Goal: Register for event/course

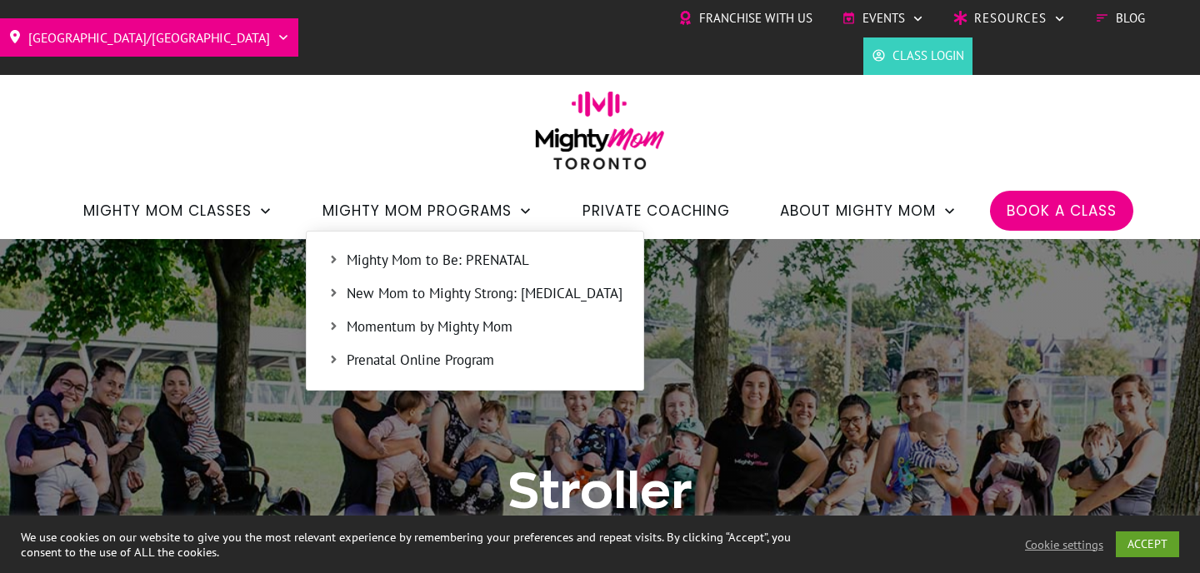
click at [488, 303] on span "New Mom to Mighty Strong: [MEDICAL_DATA]" at bounding box center [485, 294] width 276 height 22
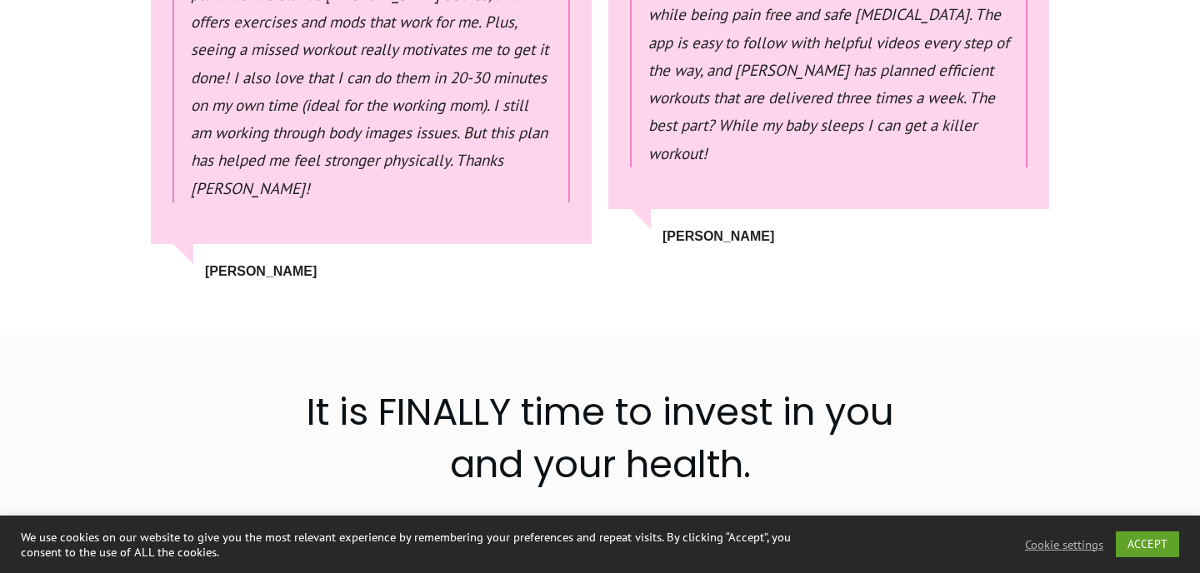
scroll to position [16372, 0]
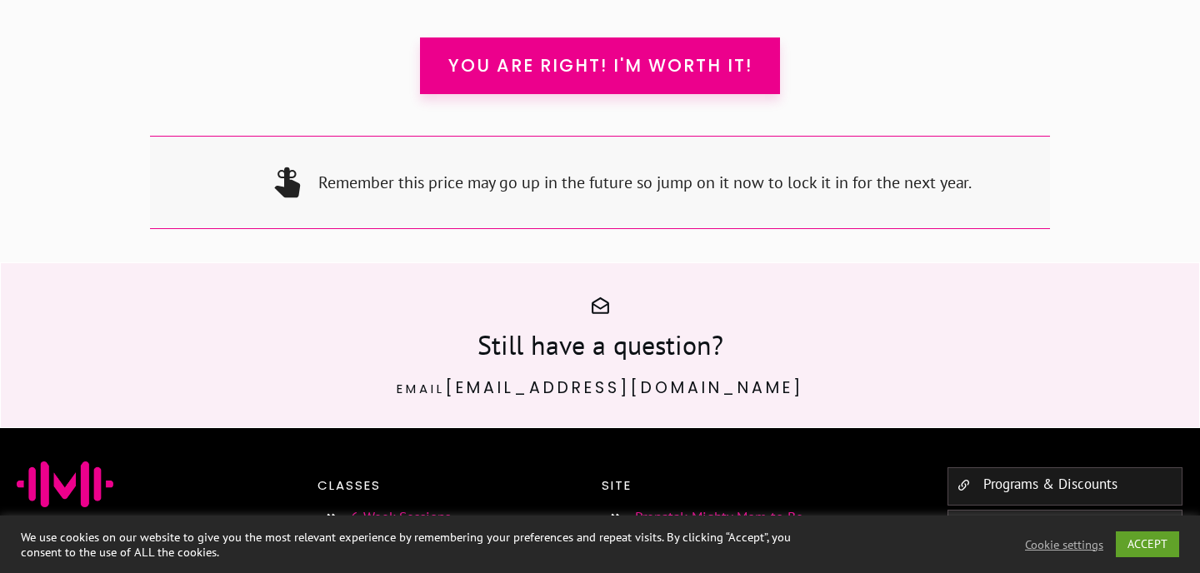
click at [401, 508] on link "6-Week Sessions" at bounding box center [401, 517] width 100 height 18
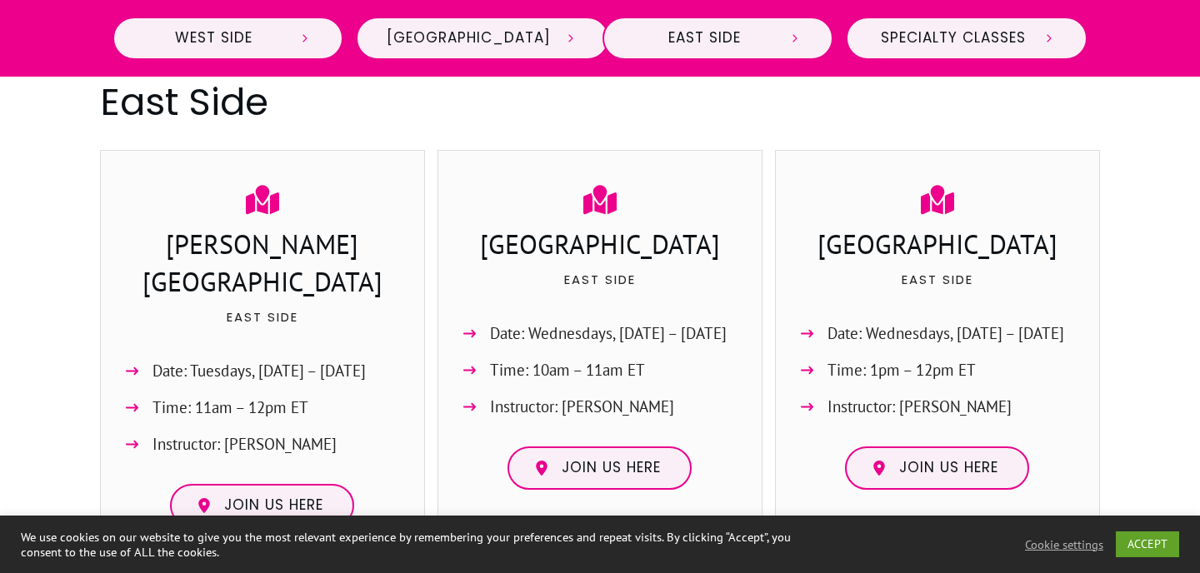
scroll to position [1949, 0]
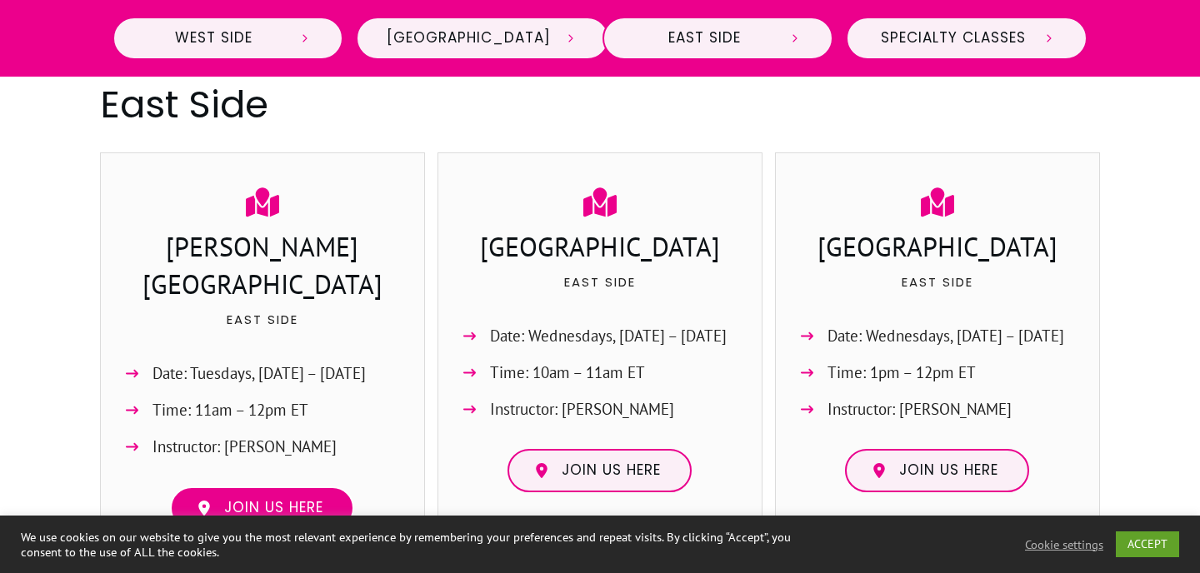
click at [258, 499] on span "Join us here" at bounding box center [273, 508] width 99 height 18
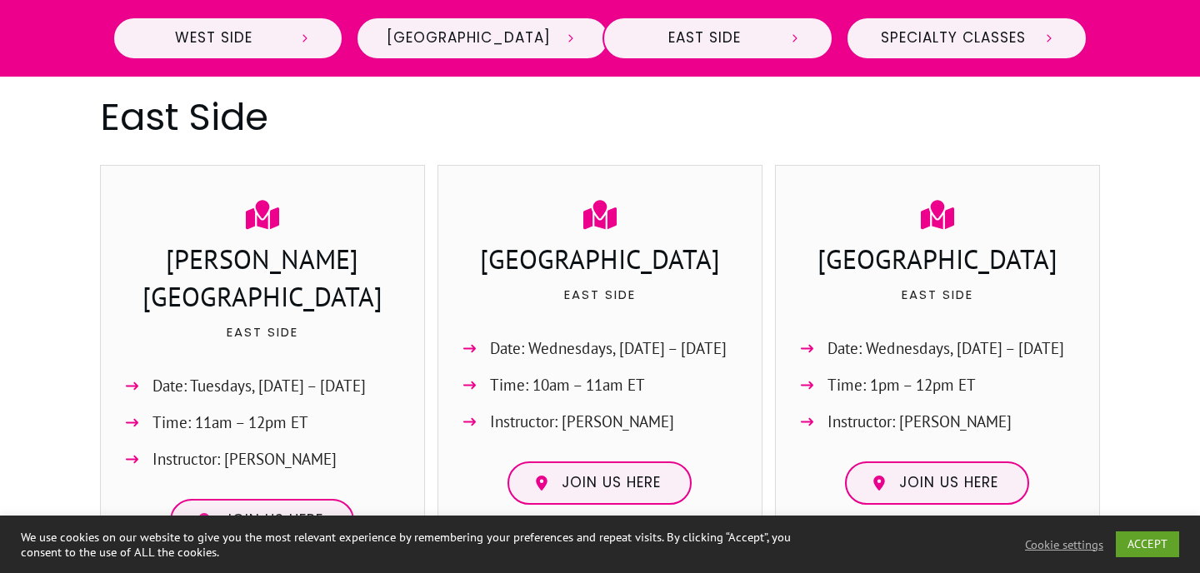
scroll to position [1935, 0]
